Goal: Task Accomplishment & Management: Use online tool/utility

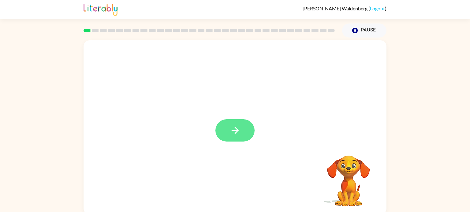
click at [239, 133] on icon "button" at bounding box center [235, 130] width 11 height 11
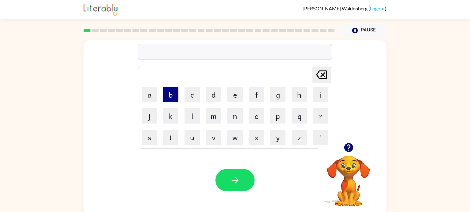
click at [171, 98] on button "b" at bounding box center [170, 94] width 15 height 15
click at [254, 114] on button "o" at bounding box center [256, 116] width 15 height 15
click at [322, 113] on button "r" at bounding box center [320, 116] width 15 height 15
click at [212, 95] on button "d" at bounding box center [213, 94] width 15 height 15
click at [234, 96] on button "e" at bounding box center [234, 94] width 15 height 15
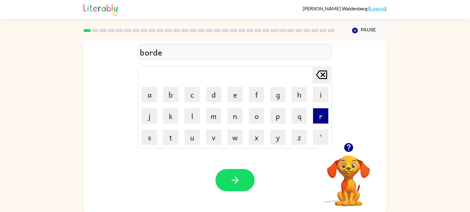
click at [319, 119] on button "r" at bounding box center [320, 116] width 15 height 15
click at [234, 180] on icon "button" at bounding box center [235, 180] width 11 height 11
click at [194, 97] on button "c" at bounding box center [191, 94] width 15 height 15
click at [259, 117] on button "o" at bounding box center [256, 116] width 15 height 15
click at [197, 136] on button "u" at bounding box center [191, 137] width 15 height 15
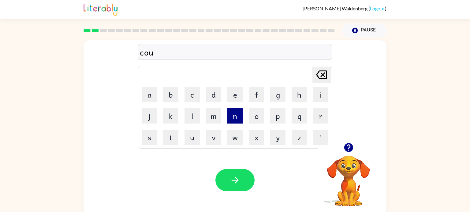
click at [230, 116] on button "n" at bounding box center [234, 116] width 15 height 15
click at [174, 135] on button "t" at bounding box center [170, 137] width 15 height 15
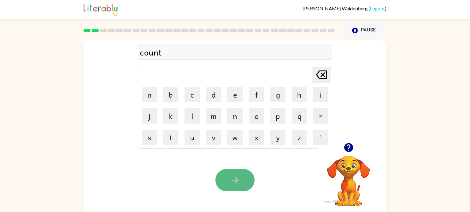
click at [238, 176] on icon "button" at bounding box center [235, 180] width 11 height 11
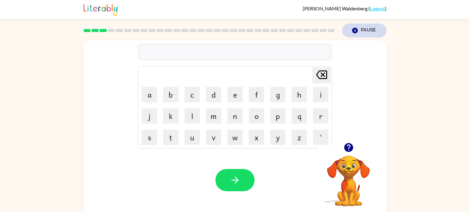
click at [354, 34] on button "Pause Pause" at bounding box center [364, 31] width 44 height 14
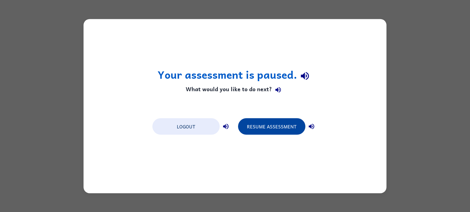
click at [275, 126] on button "Resume Assessment" at bounding box center [271, 126] width 67 height 17
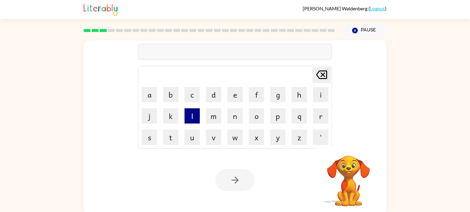
click at [191, 114] on button "l" at bounding box center [191, 116] width 15 height 15
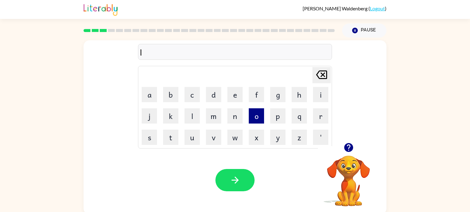
click at [259, 115] on button "o" at bounding box center [256, 116] width 15 height 15
click at [195, 96] on button "c" at bounding box center [191, 94] width 15 height 15
click at [149, 97] on button "a" at bounding box center [149, 94] width 15 height 15
click at [167, 138] on button "t" at bounding box center [170, 137] width 15 height 15
click at [239, 92] on button "e" at bounding box center [234, 94] width 15 height 15
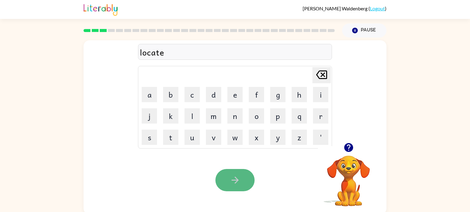
click at [225, 182] on button "button" at bounding box center [234, 180] width 39 height 22
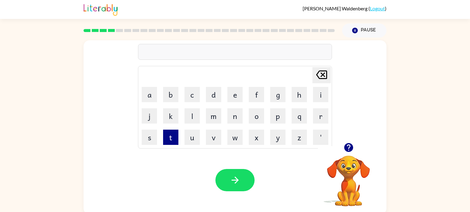
click at [169, 137] on button "t" at bounding box center [170, 137] width 15 height 15
click at [236, 138] on button "w" at bounding box center [234, 137] width 15 height 15
click at [319, 94] on button "i" at bounding box center [320, 94] width 15 height 15
click at [235, 116] on button "n" at bounding box center [234, 116] width 15 height 15
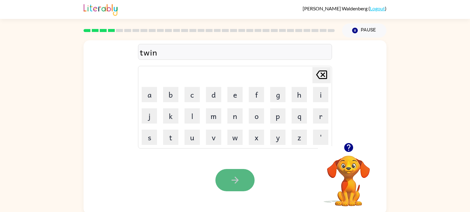
click at [238, 179] on icon "button" at bounding box center [235, 180] width 11 height 11
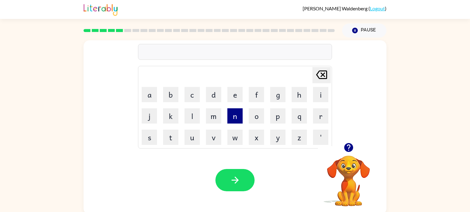
click at [240, 119] on button "n" at bounding box center [234, 116] width 15 height 15
click at [234, 99] on button "e" at bounding box center [234, 94] width 15 height 15
click at [154, 92] on button "a" at bounding box center [149, 94] width 15 height 15
click at [320, 114] on button "r" at bounding box center [320, 116] width 15 height 15
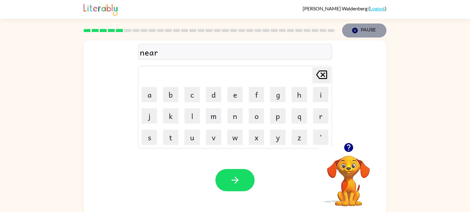
click at [361, 34] on button "Pause Pause" at bounding box center [364, 31] width 44 height 14
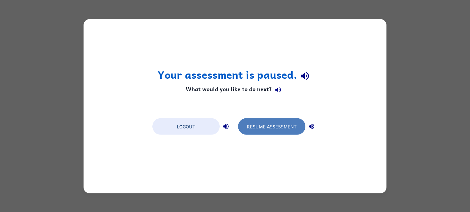
click at [299, 126] on button "Resume Assessment" at bounding box center [271, 126] width 67 height 17
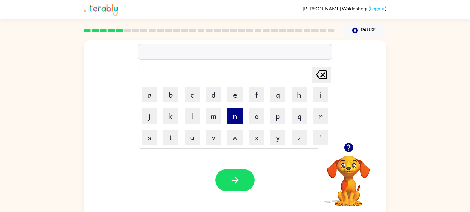
click at [232, 114] on button "n" at bounding box center [234, 116] width 15 height 15
click at [234, 94] on button "e" at bounding box center [234, 94] width 15 height 15
click at [161, 100] on td "b" at bounding box center [170, 94] width 21 height 21
click at [153, 98] on button "a" at bounding box center [149, 94] width 15 height 15
click at [323, 119] on button "r" at bounding box center [320, 116] width 15 height 15
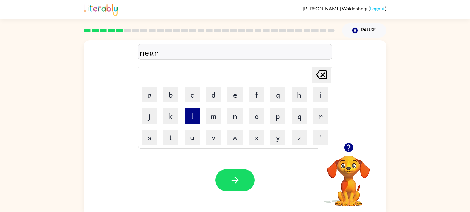
click at [194, 117] on button "l" at bounding box center [191, 116] width 15 height 15
drag, startPoint x: 278, startPoint y: 140, endPoint x: 280, endPoint y: 143, distance: 4.0
click at [280, 143] on button "y" at bounding box center [277, 137] width 15 height 15
click at [240, 166] on div "Your browser must support playing .mp4 files to use Literably. Please try using…" at bounding box center [234, 180] width 303 height 69
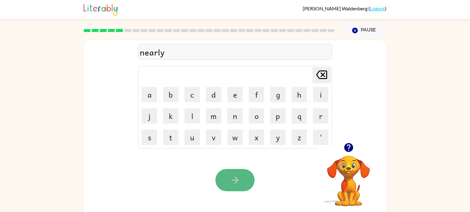
click at [240, 171] on button "button" at bounding box center [234, 180] width 39 height 22
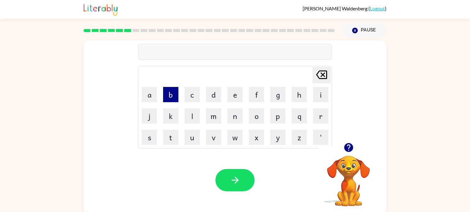
click at [178, 99] on button "b" at bounding box center [170, 94] width 15 height 15
click at [231, 93] on button "e" at bounding box center [234, 94] width 15 height 15
drag, startPoint x: 212, startPoint y: 138, endPoint x: 194, endPoint y: 136, distance: 18.7
click at [194, 136] on tr "s t u v w x y z '" at bounding box center [235, 137] width 192 height 21
click at [294, 97] on button "h" at bounding box center [298, 94] width 15 height 15
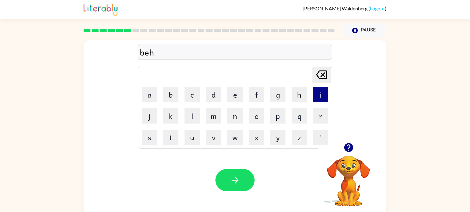
click at [319, 97] on button "i" at bounding box center [320, 94] width 15 height 15
click at [235, 115] on button "n" at bounding box center [234, 116] width 15 height 15
click at [216, 98] on button "d" at bounding box center [213, 94] width 15 height 15
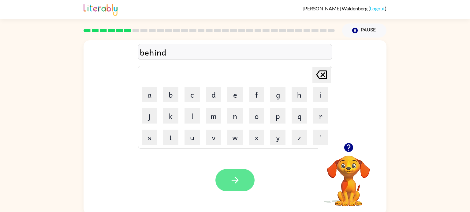
click at [243, 174] on button "button" at bounding box center [234, 180] width 39 height 22
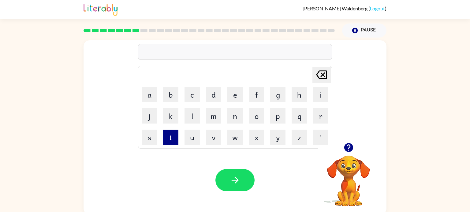
click at [175, 138] on button "t" at bounding box center [170, 137] width 15 height 15
click at [314, 96] on button "i" at bounding box center [320, 94] width 15 height 15
click at [315, 97] on button "i" at bounding box center [320, 94] width 15 height 15
click at [316, 98] on button "i" at bounding box center [320, 94] width 15 height 15
click at [322, 74] on icon "[PERSON_NAME] last character input" at bounding box center [321, 75] width 15 height 15
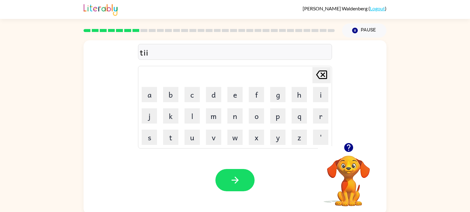
click at [322, 74] on icon at bounding box center [321, 75] width 11 height 9
click at [198, 94] on button "c" at bounding box center [191, 94] width 15 height 15
click at [168, 114] on button "k" at bounding box center [170, 116] width 15 height 15
click at [191, 113] on button "l" at bounding box center [191, 116] width 15 height 15
click at [240, 88] on button "e" at bounding box center [234, 94] width 15 height 15
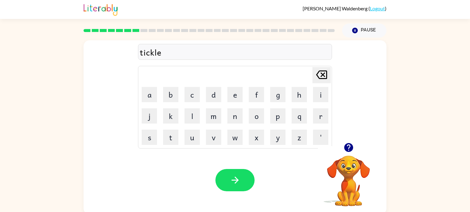
click at [320, 74] on icon "[PERSON_NAME] last character input" at bounding box center [321, 75] width 15 height 15
click at [320, 75] on icon "[PERSON_NAME] last character input" at bounding box center [321, 75] width 15 height 15
click at [320, 76] on icon "[PERSON_NAME] last character input" at bounding box center [321, 75] width 15 height 15
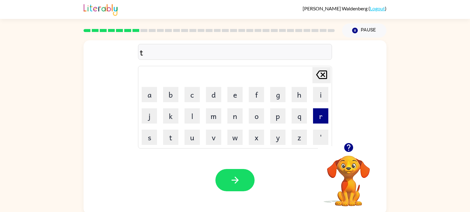
click at [313, 114] on button "r" at bounding box center [320, 116] width 15 height 15
click at [322, 95] on button "i" at bounding box center [320, 94] width 15 height 15
click at [197, 96] on button "c" at bounding box center [191, 94] width 15 height 15
click at [174, 116] on button "k" at bounding box center [170, 116] width 15 height 15
click at [192, 113] on button "l" at bounding box center [191, 116] width 15 height 15
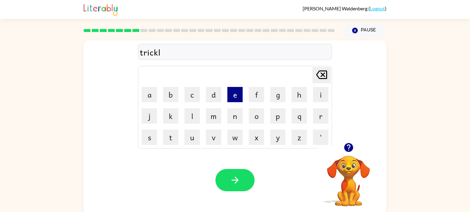
click at [234, 97] on button "e" at bounding box center [234, 94] width 15 height 15
click at [236, 185] on icon "button" at bounding box center [235, 180] width 11 height 11
click at [215, 116] on button "m" at bounding box center [213, 116] width 15 height 15
click at [318, 95] on button "i" at bounding box center [320, 94] width 15 height 15
click at [320, 112] on button "r" at bounding box center [320, 116] width 15 height 15
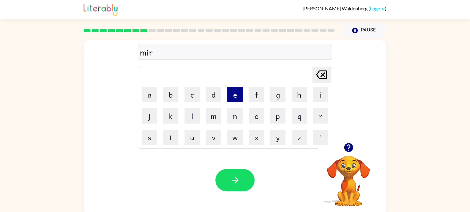
click at [232, 94] on button "e" at bounding box center [234, 94] width 15 height 15
click at [318, 76] on icon "[PERSON_NAME] last character input" at bounding box center [321, 75] width 15 height 15
click at [320, 96] on button "i" at bounding box center [320, 94] width 15 height 15
click at [192, 92] on button "c" at bounding box center [191, 94] width 15 height 15
click at [191, 119] on button "l" at bounding box center [191, 116] width 15 height 15
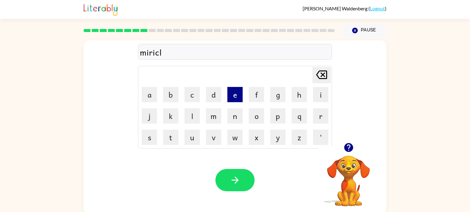
click at [230, 100] on button "e" at bounding box center [234, 94] width 15 height 15
click at [230, 101] on button "e" at bounding box center [234, 94] width 15 height 15
click at [234, 177] on icon "button" at bounding box center [235, 180] width 11 height 11
click at [231, 116] on button "n" at bounding box center [234, 116] width 15 height 15
click at [315, 99] on button "i" at bounding box center [320, 94] width 15 height 15
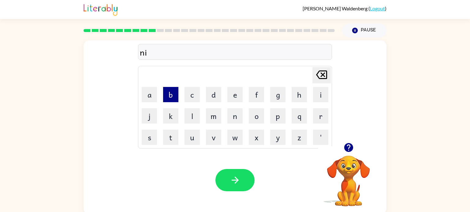
click at [168, 92] on button "b" at bounding box center [170, 94] width 15 height 15
click at [193, 115] on button "l" at bounding box center [191, 116] width 15 height 15
click at [235, 91] on button "e" at bounding box center [234, 94] width 15 height 15
click at [320, 77] on icon "[PERSON_NAME] last character input" at bounding box center [321, 75] width 15 height 15
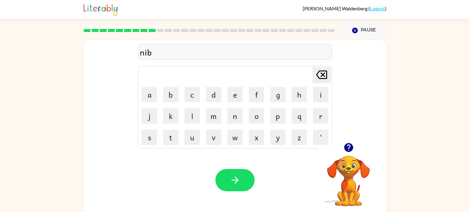
click at [320, 77] on icon "[PERSON_NAME] last character input" at bounding box center [321, 75] width 15 height 15
click at [216, 117] on button "m" at bounding box center [213, 116] width 15 height 15
click at [175, 95] on button "b" at bounding box center [170, 94] width 15 height 15
click at [194, 120] on button "l" at bounding box center [191, 116] width 15 height 15
click at [231, 93] on button "e" at bounding box center [234, 94] width 15 height 15
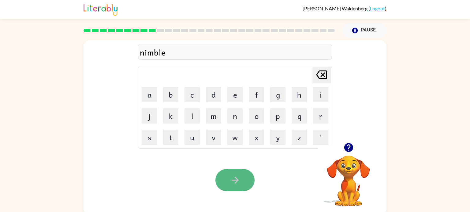
click at [230, 183] on icon "button" at bounding box center [235, 180] width 11 height 11
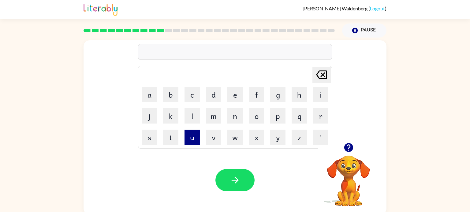
click at [193, 136] on button "u" at bounding box center [191, 137] width 15 height 15
click at [236, 115] on button "n" at bounding box center [234, 116] width 15 height 15
click at [258, 98] on button "f" at bounding box center [256, 94] width 15 height 15
click at [191, 136] on button "u" at bounding box center [191, 137] width 15 height 15
click at [192, 120] on button "l" at bounding box center [191, 116] width 15 height 15
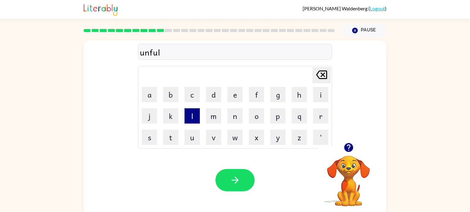
click at [192, 120] on button "l" at bounding box center [191, 116] width 15 height 15
click at [235, 98] on button "e" at bounding box center [234, 94] width 15 height 15
click at [218, 98] on button "d" at bounding box center [213, 94] width 15 height 15
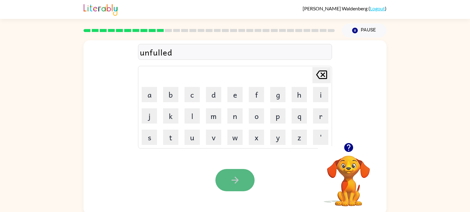
click at [241, 186] on button "button" at bounding box center [234, 180] width 39 height 22
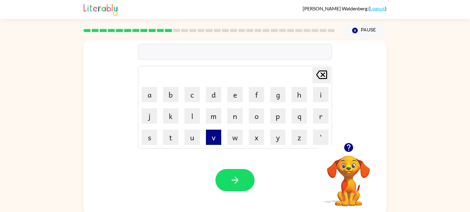
click at [210, 139] on button "v" at bounding box center [213, 137] width 15 height 15
click at [250, 119] on button "o" at bounding box center [256, 116] width 15 height 15
click at [171, 136] on button "t" at bounding box center [170, 137] width 15 height 15
click at [235, 95] on button "e" at bounding box center [234, 94] width 15 height 15
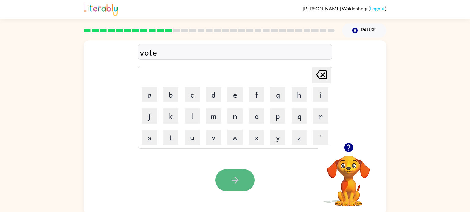
click at [231, 175] on icon "button" at bounding box center [235, 180] width 11 height 11
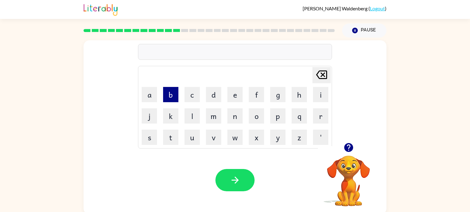
click at [168, 95] on button "b" at bounding box center [170, 94] width 15 height 15
click at [236, 95] on button "e" at bounding box center [234, 94] width 15 height 15
click at [215, 96] on button "d" at bounding box center [213, 94] width 15 height 15
click at [170, 139] on button "t" at bounding box center [170, 137] width 15 height 15
click at [314, 90] on button "i" at bounding box center [320, 94] width 15 height 15
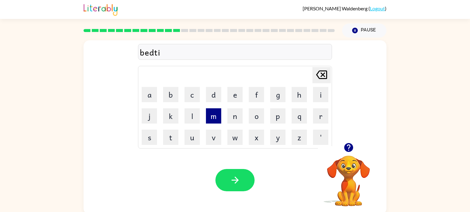
click at [215, 112] on button "m" at bounding box center [213, 116] width 15 height 15
click at [235, 94] on button "e" at bounding box center [234, 94] width 15 height 15
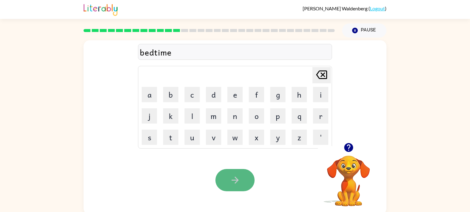
click at [232, 179] on icon "button" at bounding box center [235, 180] width 11 height 11
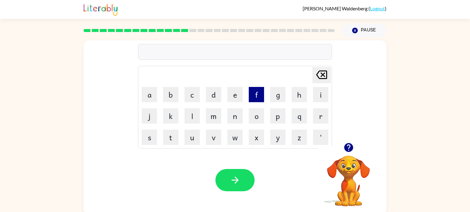
click at [254, 94] on button "f" at bounding box center [256, 94] width 15 height 15
click at [317, 92] on button "i" at bounding box center [320, 94] width 15 height 15
click at [170, 140] on button "t" at bounding box center [170, 137] width 15 height 15
click at [236, 116] on button "n" at bounding box center [234, 116] width 15 height 15
click at [237, 91] on button "e" at bounding box center [234, 94] width 15 height 15
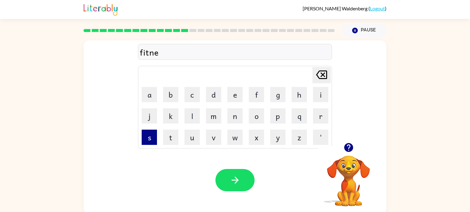
click at [151, 132] on button "s" at bounding box center [149, 137] width 15 height 15
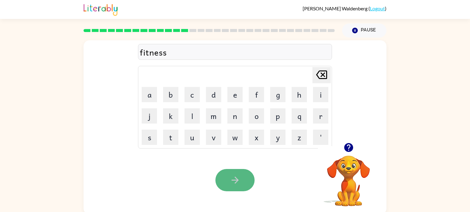
click at [228, 178] on button "button" at bounding box center [234, 180] width 39 height 22
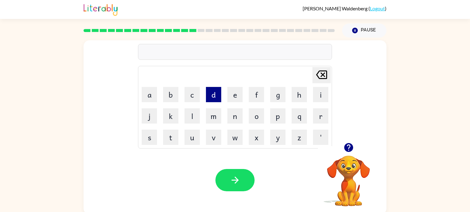
click at [210, 98] on button "d" at bounding box center [213, 94] width 15 height 15
click at [232, 96] on button "e" at bounding box center [234, 94] width 15 height 15
click at [147, 91] on button "a" at bounding box center [149, 94] width 15 height 15
click at [193, 117] on button "l" at bounding box center [191, 116] width 15 height 15
click at [274, 140] on button "y" at bounding box center [277, 137] width 15 height 15
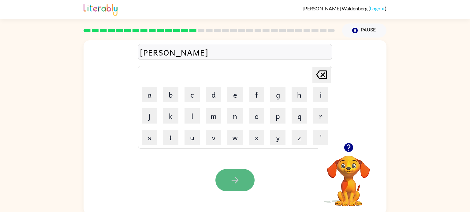
click at [241, 171] on button "button" at bounding box center [234, 180] width 39 height 22
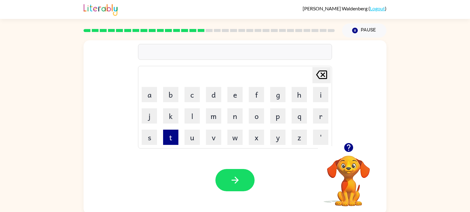
click at [176, 140] on button "t" at bounding box center [170, 137] width 15 height 15
click at [172, 143] on button "t" at bounding box center [170, 137] width 15 height 15
click at [320, 73] on icon at bounding box center [321, 75] width 11 height 9
click at [231, 97] on button "e" at bounding box center [234, 94] width 15 height 15
click at [145, 93] on button "a" at bounding box center [149, 94] width 15 height 15
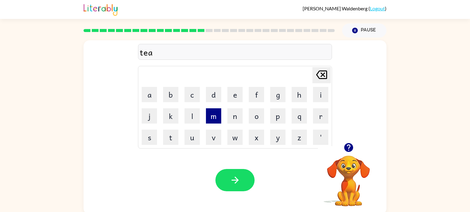
click at [209, 111] on button "m" at bounding box center [213, 116] width 15 height 15
click at [322, 74] on icon "[PERSON_NAME] last character input" at bounding box center [321, 75] width 15 height 15
click at [320, 71] on icon at bounding box center [321, 75] width 11 height 9
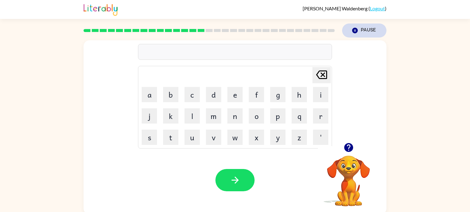
click at [356, 34] on icon "Pause" at bounding box center [354, 30] width 7 height 7
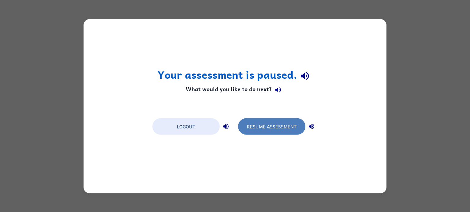
click at [282, 128] on button "Resume Assessment" at bounding box center [271, 126] width 67 height 17
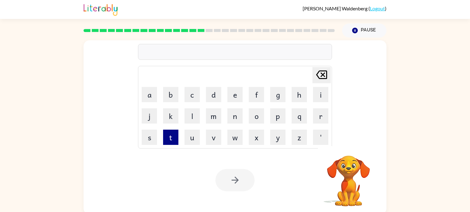
click at [171, 140] on button "t" at bounding box center [170, 137] width 15 height 15
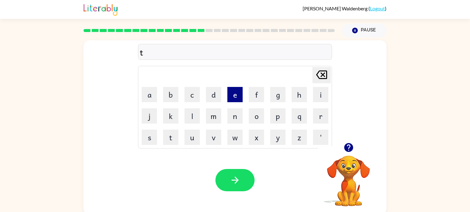
click at [238, 98] on button "e" at bounding box center [234, 94] width 15 height 15
click at [145, 93] on button "a" at bounding box center [149, 94] width 15 height 15
click at [319, 113] on button "r" at bounding box center [320, 116] width 15 height 15
click at [216, 113] on button "m" at bounding box center [213, 116] width 15 height 15
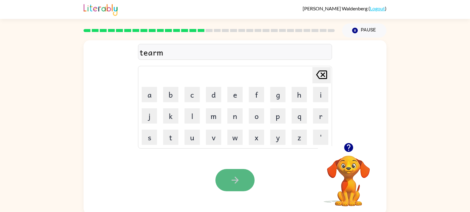
click at [235, 174] on button "button" at bounding box center [234, 180] width 39 height 22
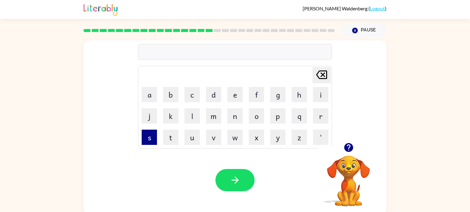
click at [149, 138] on button "s" at bounding box center [149, 137] width 15 height 15
click at [234, 96] on button "e" at bounding box center [234, 94] width 15 height 15
click at [169, 140] on button "t" at bounding box center [170, 137] width 15 height 15
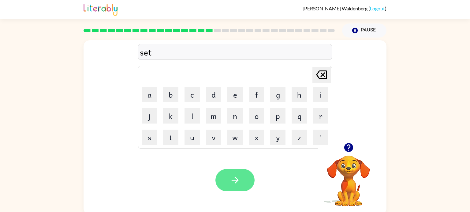
click at [238, 183] on icon "button" at bounding box center [235, 180] width 11 height 11
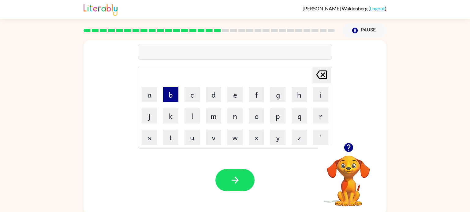
click at [171, 92] on button "b" at bounding box center [170, 94] width 15 height 15
click at [157, 127] on td "s" at bounding box center [149, 137] width 21 height 21
click at [316, 110] on button "r" at bounding box center [320, 116] width 15 height 15
click at [316, 100] on button "i" at bounding box center [320, 94] width 15 height 15
click at [216, 121] on button "m" at bounding box center [213, 116] width 15 height 15
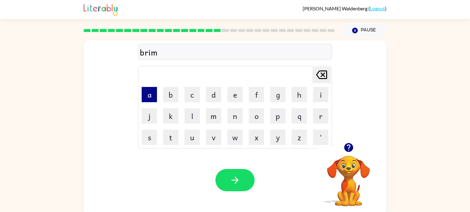
click at [150, 97] on button "a" at bounding box center [149, 94] width 15 height 15
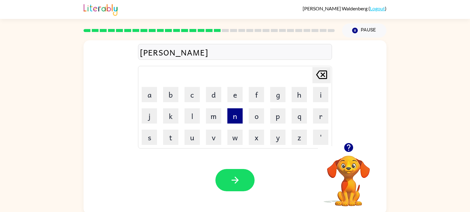
click at [232, 116] on button "n" at bounding box center [234, 116] width 15 height 15
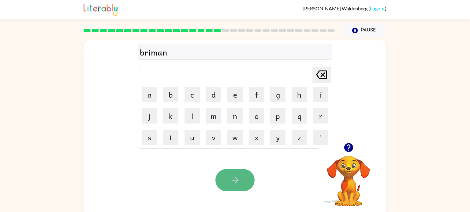
click at [238, 170] on button "button" at bounding box center [234, 180] width 39 height 22
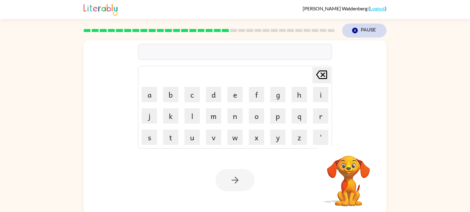
click at [354, 27] on button "Pause Pause" at bounding box center [364, 31] width 44 height 14
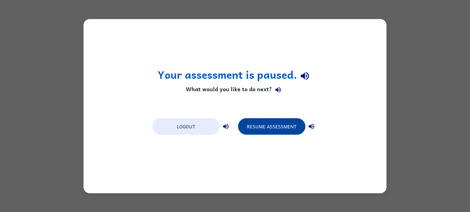
click at [270, 133] on button "Resume Assessment" at bounding box center [271, 126] width 67 height 17
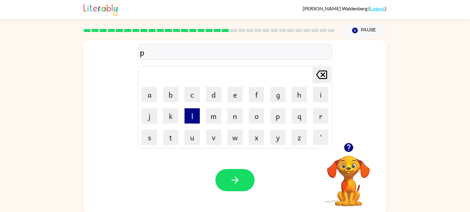
click at [187, 119] on button "l" at bounding box center [191, 116] width 15 height 15
click at [153, 94] on button "a" at bounding box center [149, 94] width 15 height 15
click at [153, 131] on button "s" at bounding box center [149, 137] width 15 height 15
click at [172, 137] on button "t" at bounding box center [170, 137] width 15 height 15
click at [318, 95] on button "i" at bounding box center [320, 94] width 15 height 15
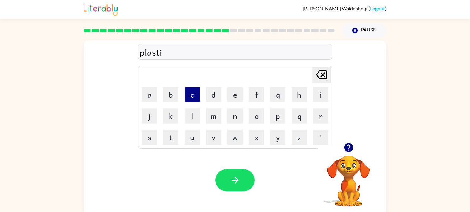
click at [194, 93] on button "c" at bounding box center [191, 94] width 15 height 15
click at [169, 118] on button "k" at bounding box center [170, 116] width 15 height 15
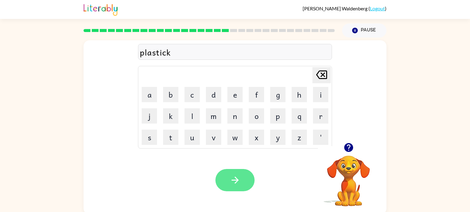
click at [245, 180] on button "button" at bounding box center [234, 180] width 39 height 22
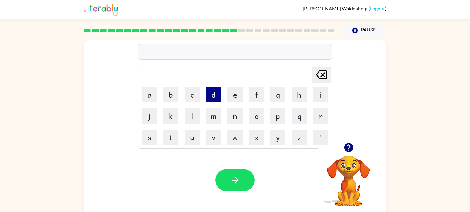
click at [213, 94] on button "d" at bounding box center [213, 94] width 15 height 15
click at [231, 99] on button "e" at bounding box center [234, 94] width 15 height 15
click at [146, 93] on button "a" at bounding box center [149, 94] width 15 height 15
click at [150, 132] on button "s" at bounding box center [149, 137] width 15 height 15
click at [323, 73] on icon at bounding box center [321, 75] width 11 height 9
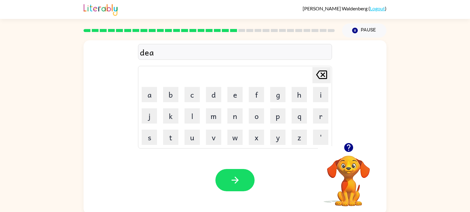
click at [323, 73] on icon at bounding box center [321, 75] width 11 height 9
click at [150, 136] on button "s" at bounding box center [149, 137] width 15 height 15
click at [273, 117] on button "p" at bounding box center [277, 116] width 15 height 15
click at [190, 117] on button "l" at bounding box center [191, 116] width 15 height 15
click at [145, 95] on button "a" at bounding box center [149, 94] width 15 height 15
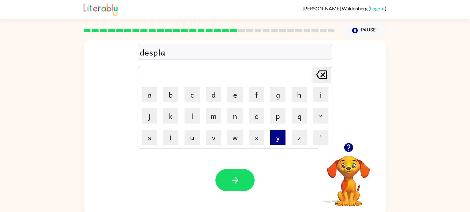
click at [281, 137] on button "y" at bounding box center [277, 137] width 15 height 15
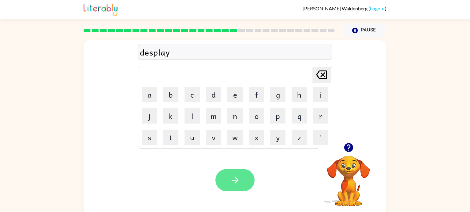
click at [238, 175] on icon "button" at bounding box center [235, 180] width 11 height 11
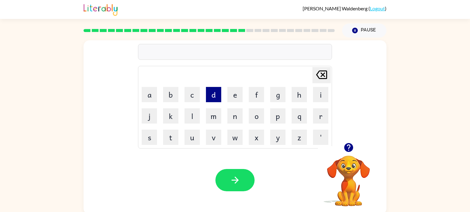
click at [216, 97] on button "d" at bounding box center [213, 94] width 15 height 15
click at [192, 141] on button "u" at bounding box center [191, 137] width 15 height 15
click at [153, 136] on button "s" at bounding box center [149, 137] width 15 height 15
click at [170, 139] on button "t" at bounding box center [170, 137] width 15 height 15
click at [319, 94] on button "i" at bounding box center [320, 94] width 15 height 15
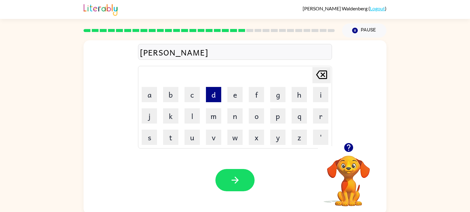
click at [214, 97] on button "d" at bounding box center [213, 94] width 15 height 15
click at [215, 97] on button "d" at bounding box center [213, 94] width 15 height 15
click at [325, 83] on div "[PERSON_NAME] last character input" at bounding box center [321, 76] width 15 height 16
click at [322, 75] on icon at bounding box center [321, 75] width 11 height 9
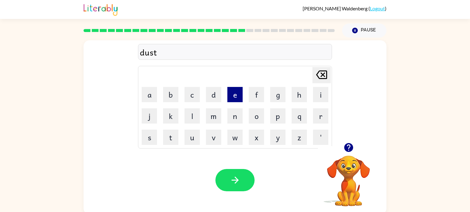
click at [234, 94] on button "e" at bounding box center [234, 94] width 15 height 15
click at [217, 94] on button "d" at bounding box center [213, 94] width 15 height 15
click at [235, 182] on icon "button" at bounding box center [235, 180] width 11 height 11
click at [153, 139] on button "s" at bounding box center [149, 137] width 15 height 15
click at [234, 95] on button "e" at bounding box center [234, 94] width 15 height 15
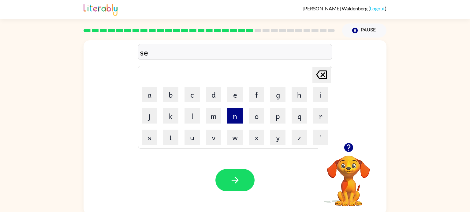
click at [234, 109] on button "n" at bounding box center [234, 116] width 15 height 15
click at [170, 139] on button "t" at bounding box center [170, 137] width 15 height 15
click at [321, 94] on button "i" at bounding box center [320, 94] width 15 height 15
click at [273, 113] on button "p" at bounding box center [277, 116] width 15 height 15
click at [233, 100] on button "e" at bounding box center [234, 94] width 15 height 15
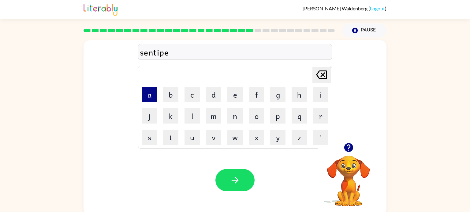
click at [151, 96] on button "a" at bounding box center [149, 94] width 15 height 15
click at [218, 95] on button "d" at bounding box center [213, 94] width 15 height 15
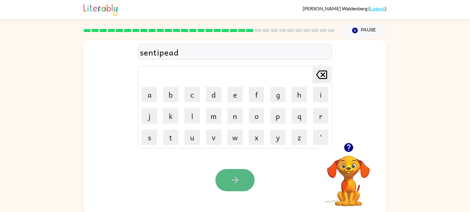
click at [233, 181] on icon "button" at bounding box center [235, 180] width 11 height 11
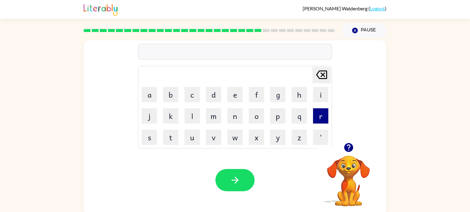
click at [322, 117] on button "r" at bounding box center [320, 116] width 15 height 15
click at [145, 94] on button "a" at bounding box center [149, 94] width 15 height 15
click at [320, 95] on button "i" at bounding box center [320, 94] width 15 height 15
click at [235, 115] on button "n" at bounding box center [234, 116] width 15 height 15
click at [232, 114] on button "n" at bounding box center [234, 116] width 15 height 15
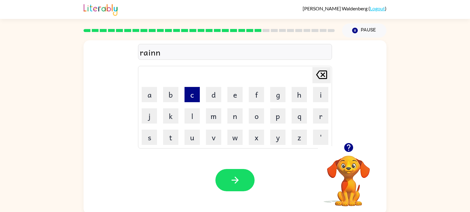
click at [190, 98] on button "c" at bounding box center [191, 94] width 15 height 15
click at [254, 115] on button "o" at bounding box center [256, 116] width 15 height 15
click at [171, 136] on button "t" at bounding box center [170, 137] width 15 height 15
click at [238, 92] on button "e" at bounding box center [234, 94] width 15 height 15
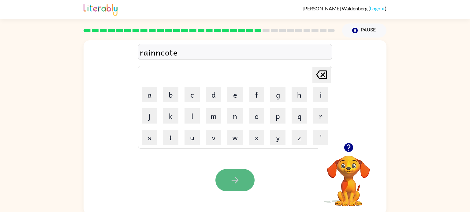
click at [234, 171] on button "button" at bounding box center [234, 180] width 39 height 22
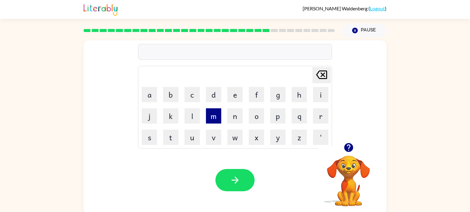
click at [210, 117] on button "m" at bounding box center [213, 116] width 15 height 15
click at [150, 93] on button "a" at bounding box center [149, 94] width 15 height 15
click at [321, 116] on button "r" at bounding box center [320, 116] width 15 height 15
click at [172, 118] on button "k" at bounding box center [170, 116] width 15 height 15
click at [231, 97] on button "e" at bounding box center [234, 94] width 15 height 15
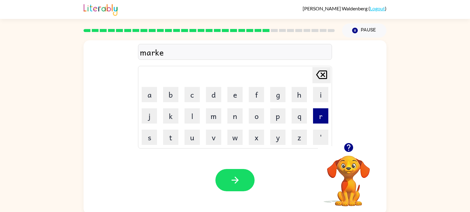
click at [317, 115] on button "r" at bounding box center [320, 116] width 15 height 15
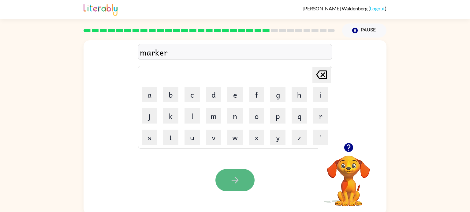
click at [238, 176] on icon "button" at bounding box center [235, 180] width 11 height 11
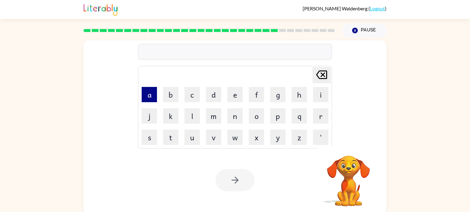
click at [146, 93] on button "a" at bounding box center [149, 94] width 15 height 15
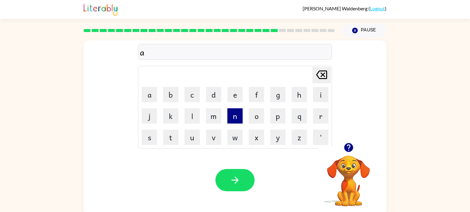
click at [233, 115] on button "n" at bounding box center [234, 116] width 15 height 15
click at [214, 143] on button "v" at bounding box center [213, 137] width 15 height 15
click at [150, 109] on button "j" at bounding box center [149, 116] width 15 height 15
click at [324, 75] on icon "[PERSON_NAME] last character input" at bounding box center [321, 75] width 15 height 15
click at [153, 98] on button "a" at bounding box center [149, 94] width 15 height 15
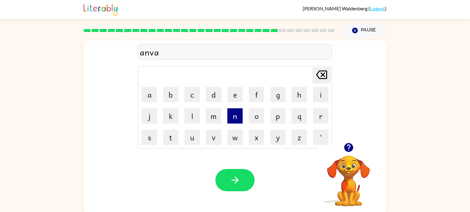
click at [234, 117] on button "n" at bounding box center [234, 116] width 15 height 15
click at [168, 143] on button "t" at bounding box center [170, 137] width 15 height 15
click at [149, 142] on button "s" at bounding box center [149, 137] width 15 height 15
click at [239, 100] on button "e" at bounding box center [234, 94] width 15 height 15
click at [238, 118] on button "n" at bounding box center [234, 116] width 15 height 15
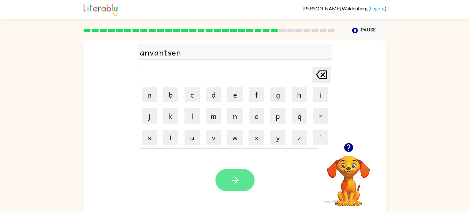
click at [253, 183] on button "button" at bounding box center [234, 180] width 39 height 22
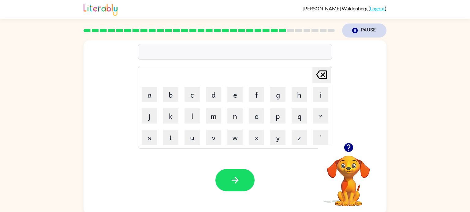
click at [364, 33] on button "Pause Pause" at bounding box center [364, 31] width 44 height 14
